Goal: Task Accomplishment & Management: Manage account settings

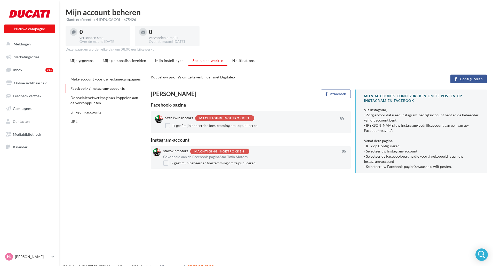
click at [465, 78] on span "Configureren" at bounding box center [471, 79] width 23 height 4
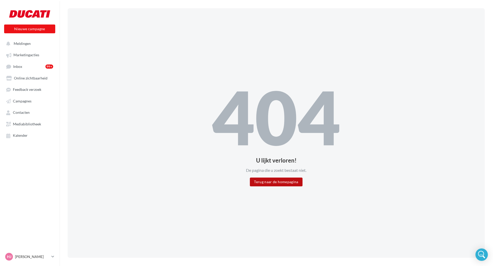
click at [269, 182] on button "Terug naar de homepagina" at bounding box center [276, 182] width 52 height 9
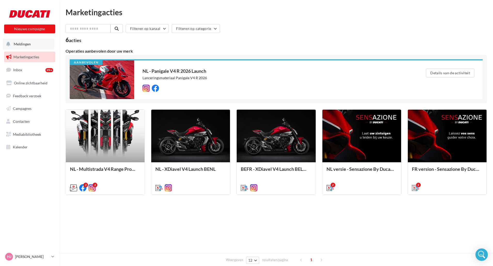
click at [22, 46] on span "Meldingen" at bounding box center [22, 44] width 17 height 4
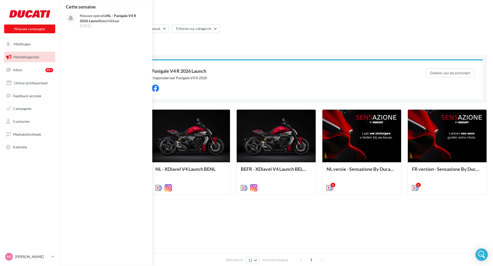
click at [23, 57] on span "Marketingacties" at bounding box center [26, 57] width 26 height 4
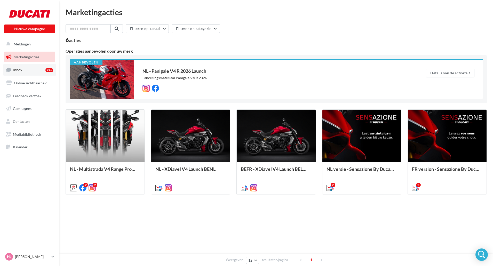
click at [22, 71] on link "Inbox 99+" at bounding box center [29, 69] width 53 height 11
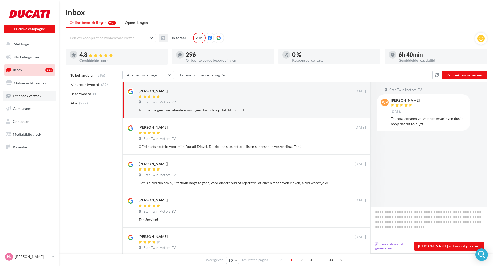
drag, startPoint x: 26, startPoint y: 97, endPoint x: 26, endPoint y: 101, distance: 4.2
click at [26, 98] on span "Feedback verzoek" at bounding box center [27, 95] width 28 height 4
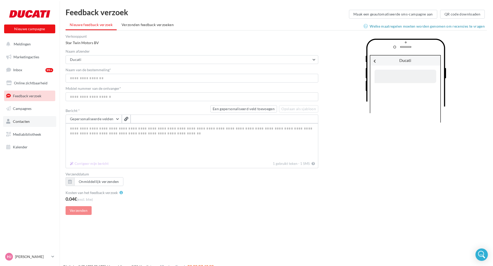
click at [27, 119] on link "Contacten" at bounding box center [29, 121] width 53 height 11
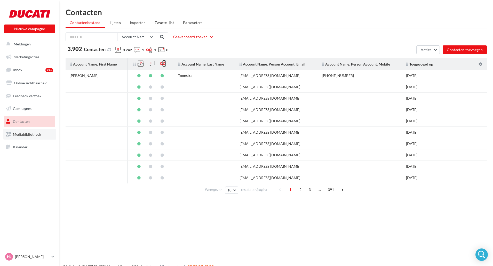
click at [28, 134] on span "Mediabibliotheek" at bounding box center [27, 134] width 28 height 4
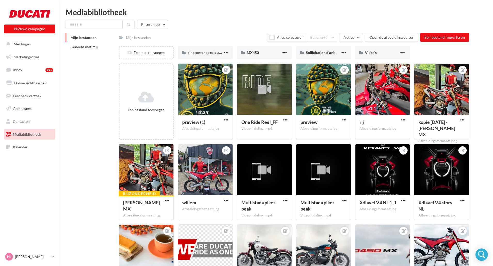
click at [23, 147] on span "Kalender" at bounding box center [20, 147] width 15 height 4
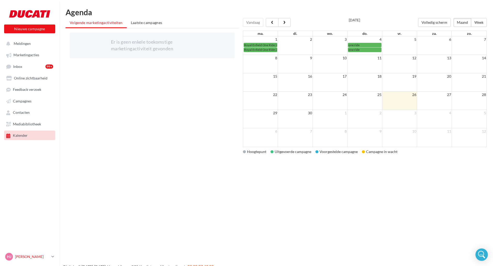
click at [31, 257] on p "[PERSON_NAME]" at bounding box center [32, 256] width 34 height 5
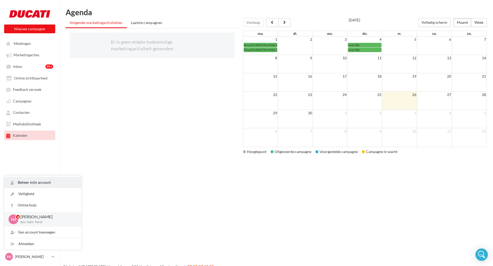
click at [36, 184] on link "Beheer mijn account" at bounding box center [42, 182] width 77 height 11
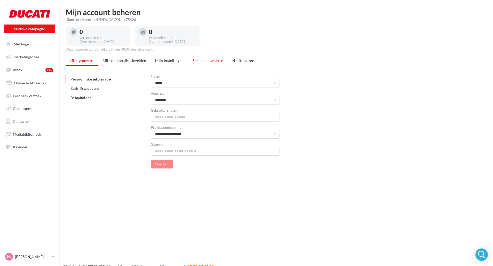
click at [208, 62] on span "Sociale netwerken" at bounding box center [208, 60] width 31 height 4
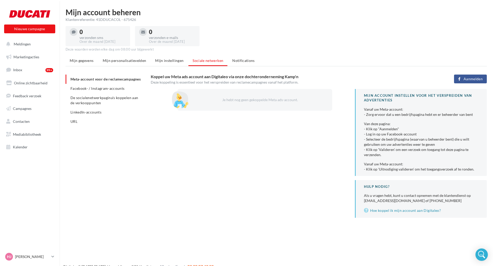
click at [464, 81] on span "Aanmelden" at bounding box center [473, 79] width 19 height 4
click at [466, 78] on span "Aanmelden" at bounding box center [473, 79] width 19 height 4
click at [462, 78] on button "Aanmelden" at bounding box center [470, 79] width 33 height 9
